Goal: Obtain resource: Download file/media

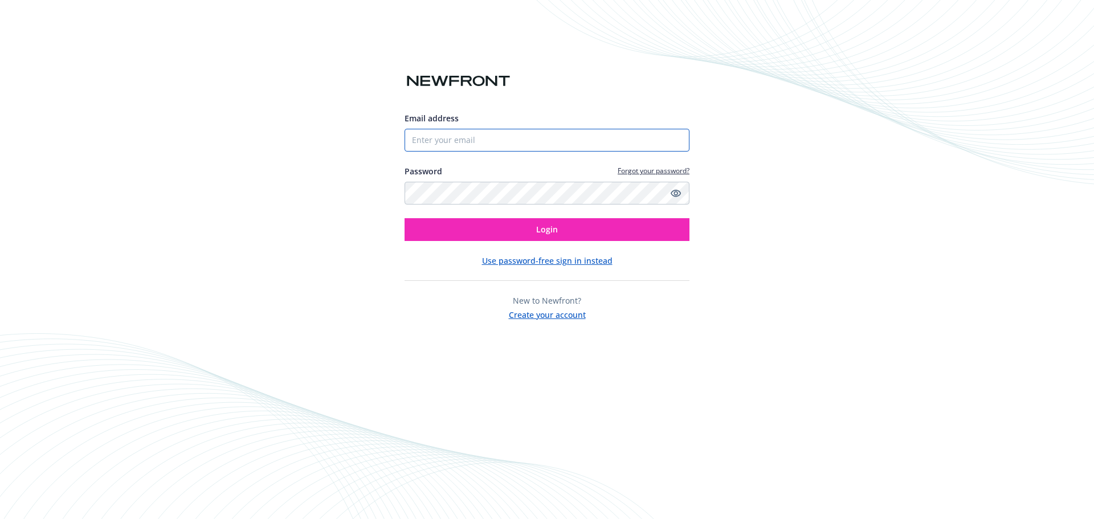
drag, startPoint x: 0, startPoint y: 0, endPoint x: 451, endPoint y: 144, distance: 473.4
click at [454, 142] on input "Email address" at bounding box center [546, 140] width 285 height 23
type input "[PERSON_NAME][EMAIL_ADDRESS][PERSON_NAME][DOMAIN_NAME]"
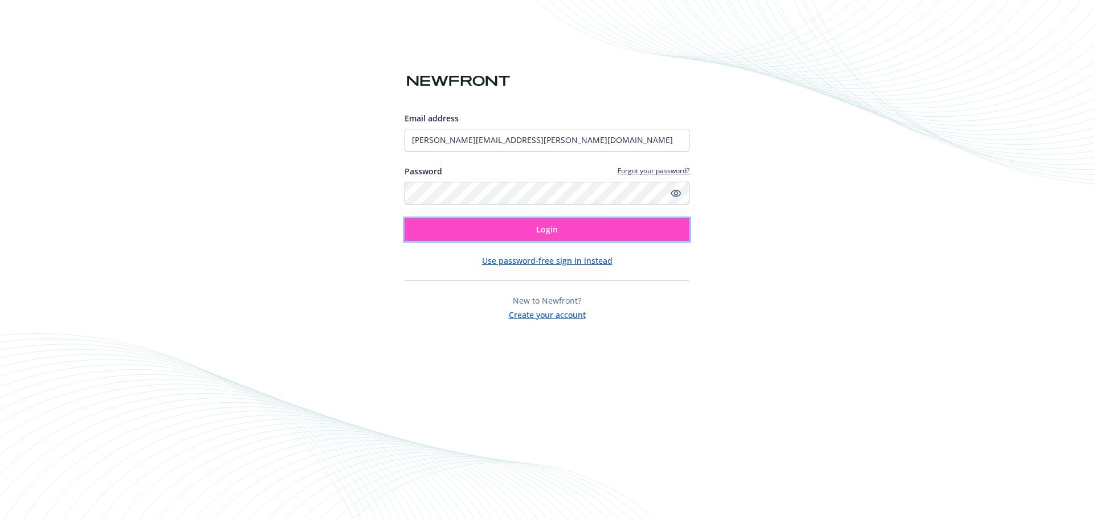
click at [554, 231] on span "Login" at bounding box center [547, 229] width 22 height 11
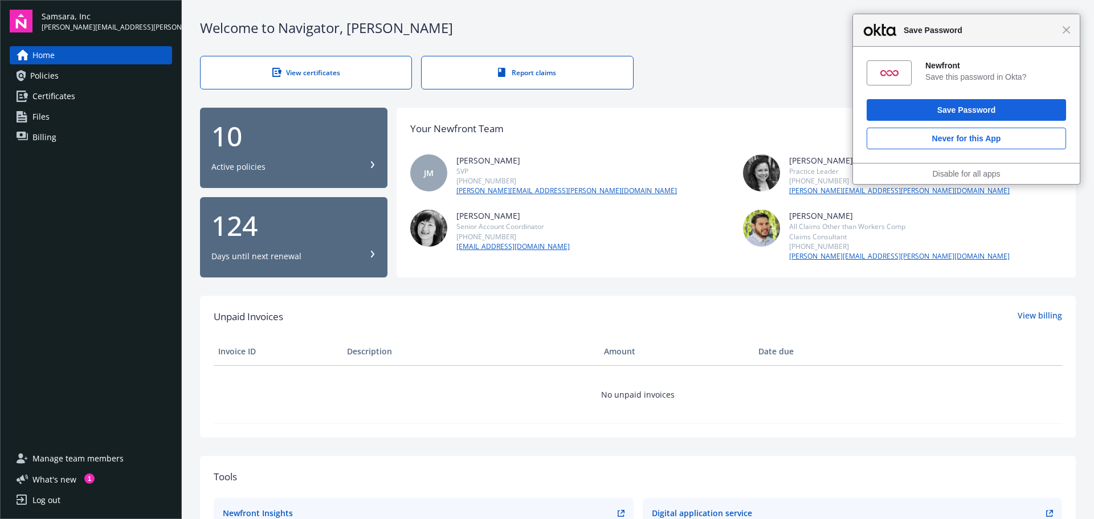
click at [311, 73] on div "View certificates" at bounding box center [305, 73] width 165 height 10
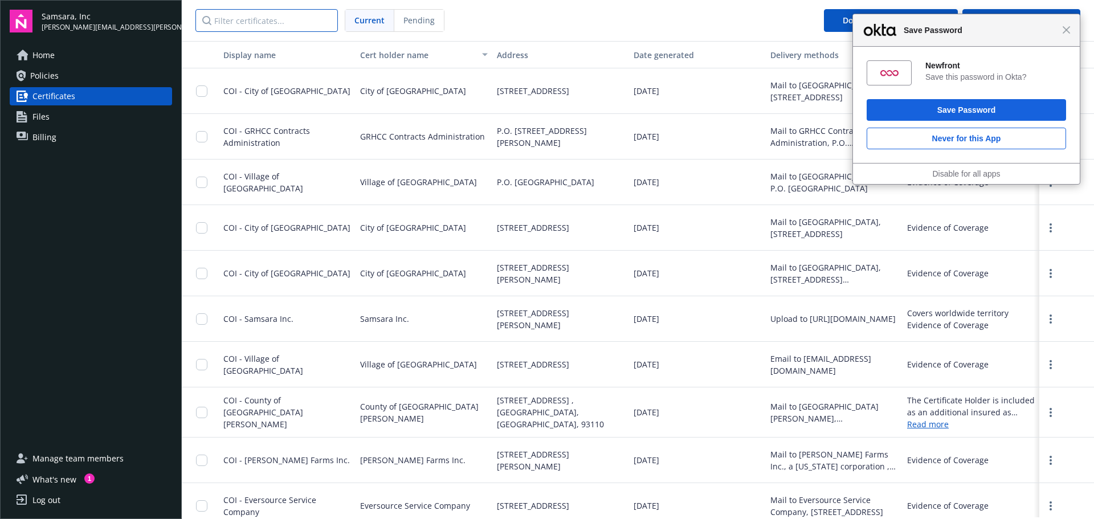
click at [248, 25] on input "Filter certificates..." at bounding box center [266, 20] width 142 height 23
click at [365, 321] on span "Samsara Inc." at bounding box center [384, 319] width 49 height 12
click at [202, 318] on input "checkbox" at bounding box center [201, 318] width 11 height 11
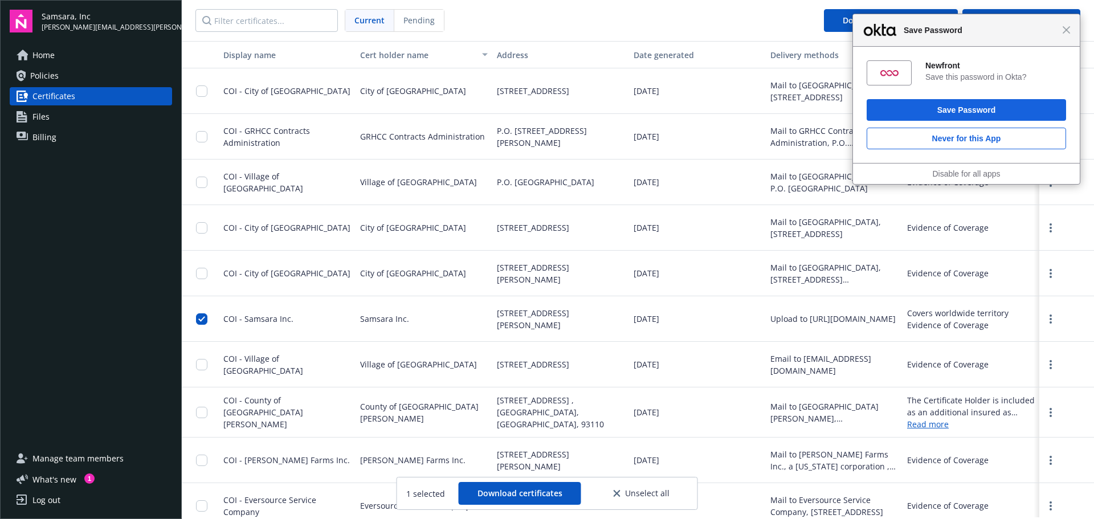
click at [1074, 34] on div "Close Save Password" at bounding box center [966, 30] width 227 height 32
click at [543, 493] on span "Download certificates" at bounding box center [519, 493] width 85 height 11
click at [545, 15] on nav "Current Pending Download all certificates Request a certificate" at bounding box center [638, 20] width 912 height 41
click at [196, 320] on input "checkbox" at bounding box center [201, 318] width 11 height 11
